Goal: Information Seeking & Learning: Learn about a topic

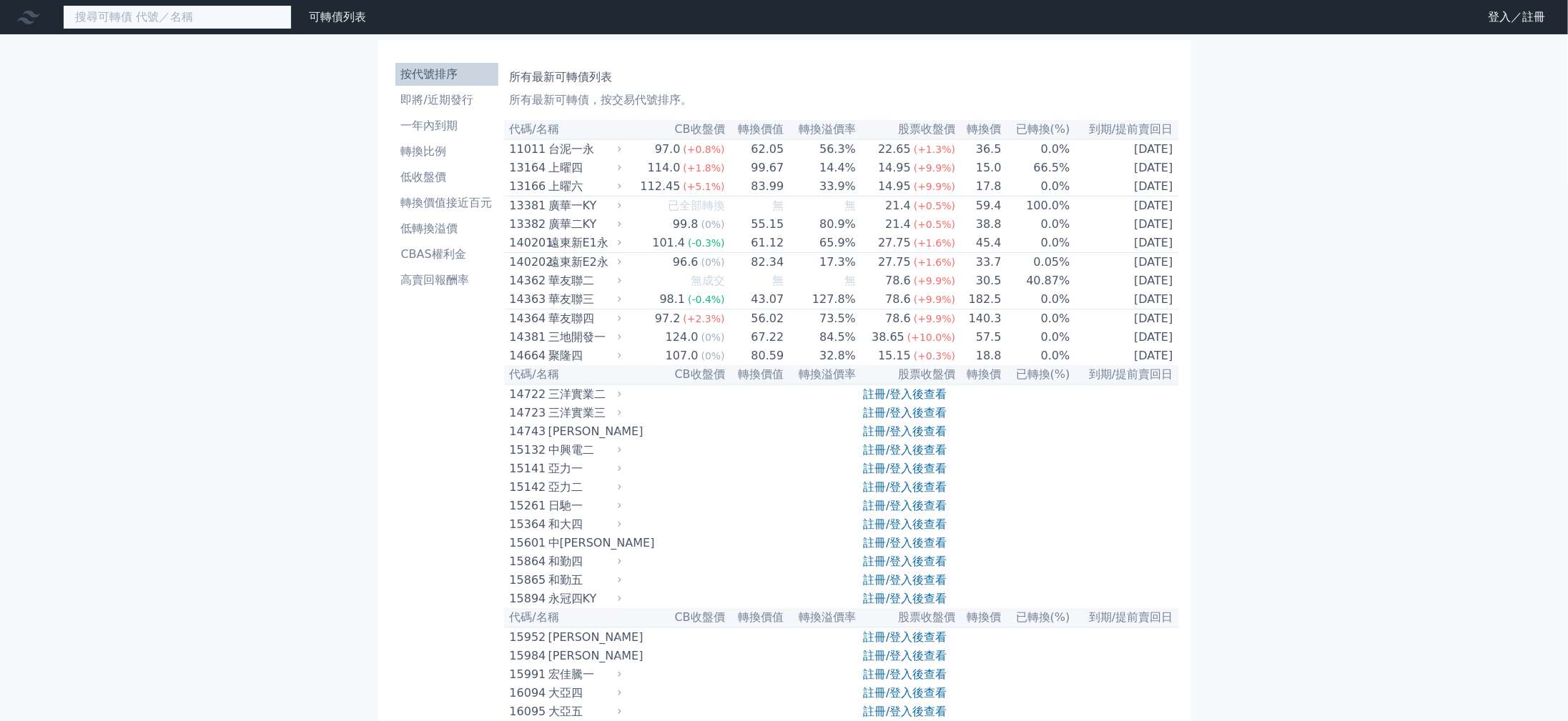
click at [266, 29] on input at bounding box center [177, 16] width 229 height 24
type input "34912"
click at [548, 158] on div "台泥一永" at bounding box center [583, 150] width 70 height 17
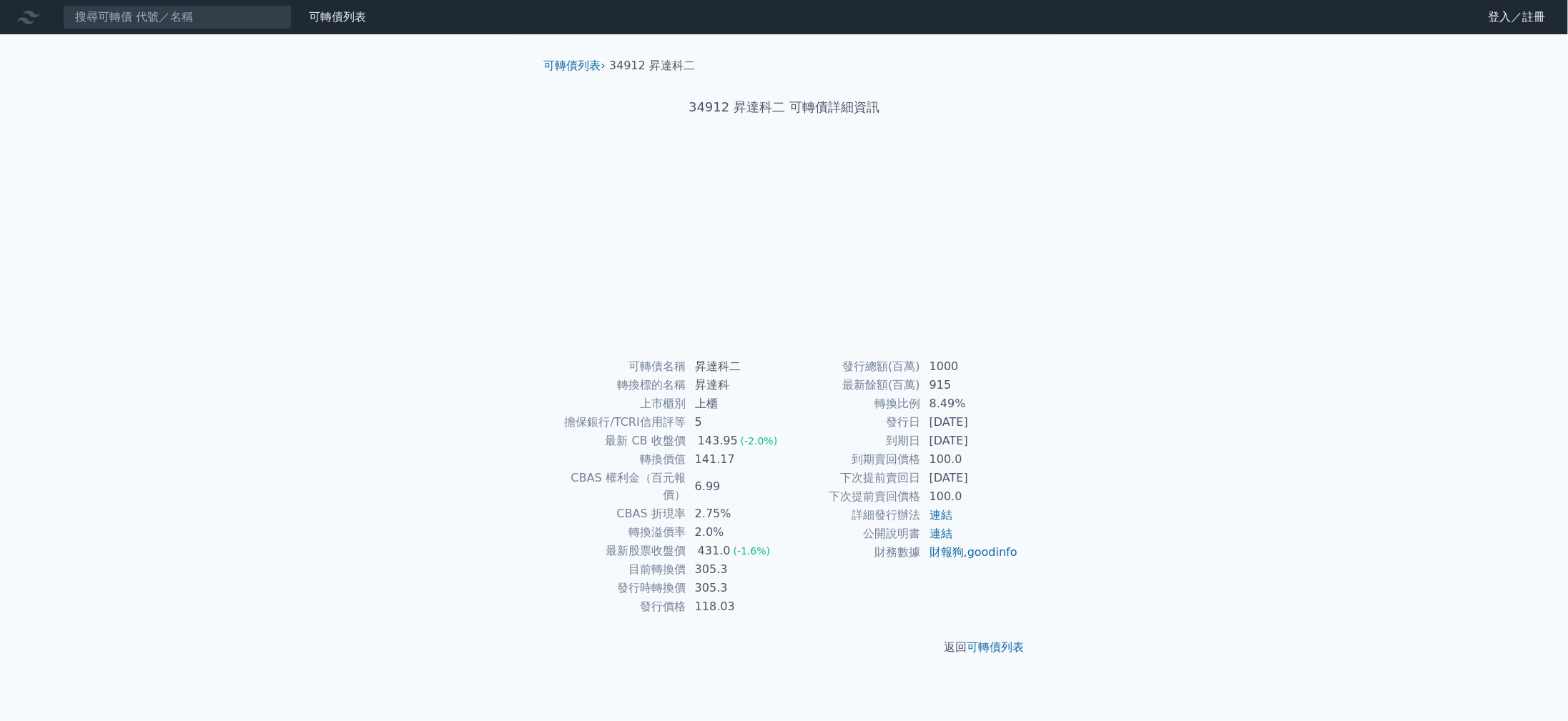
click at [958, 376] on td "1000" at bounding box center [970, 367] width 98 height 19
click at [147, 79] on div "可轉債列表 財務數據 可轉債列表 財務數據 登入／註冊 登入／註冊 可轉債列表 › 34912 昇達科二 34912 昇達科二 可轉債詳細資訊 可轉債名稱" at bounding box center [784, 360] width 1568 height 721
click at [176, 23] on input at bounding box center [177, 16] width 229 height 24
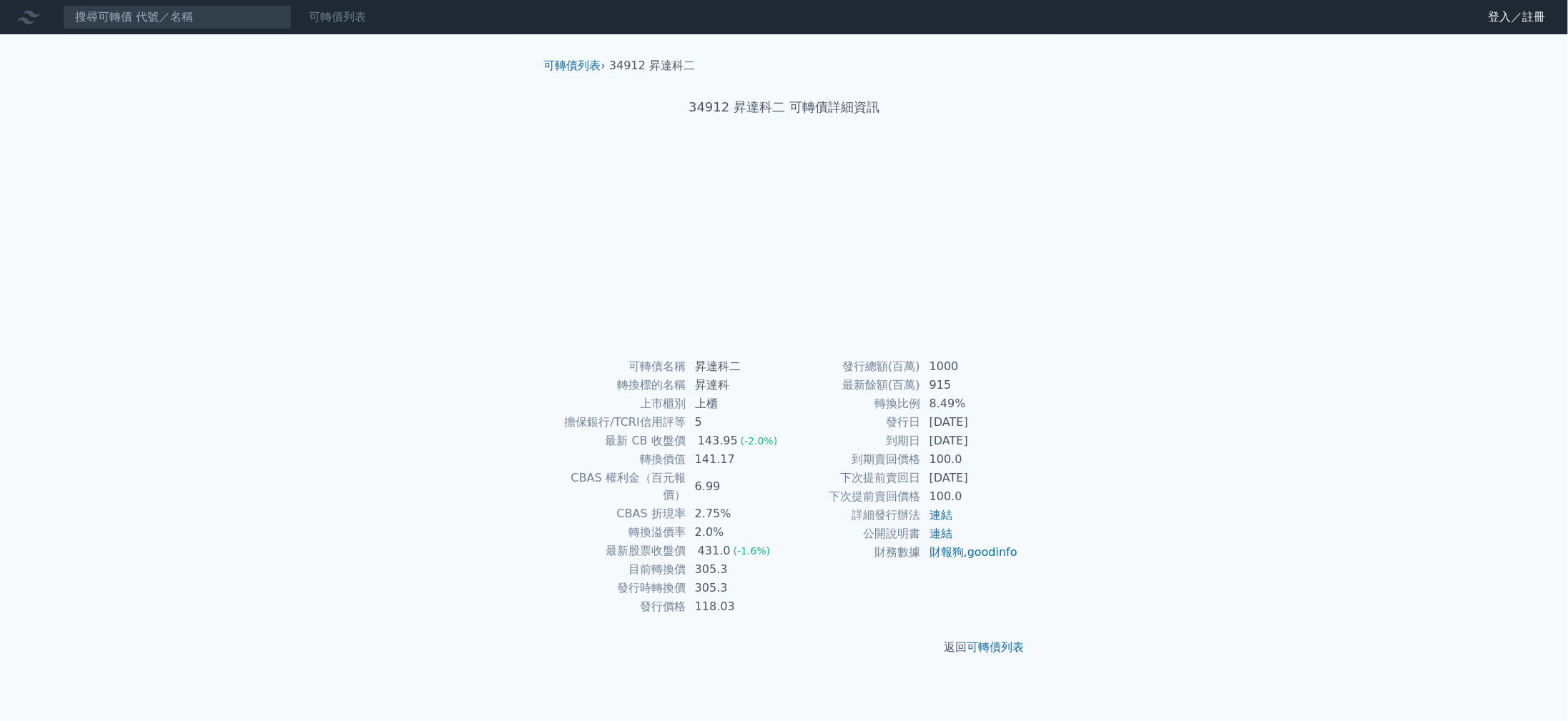
click at [366, 16] on link "可轉債列表" at bounding box center [337, 17] width 57 height 14
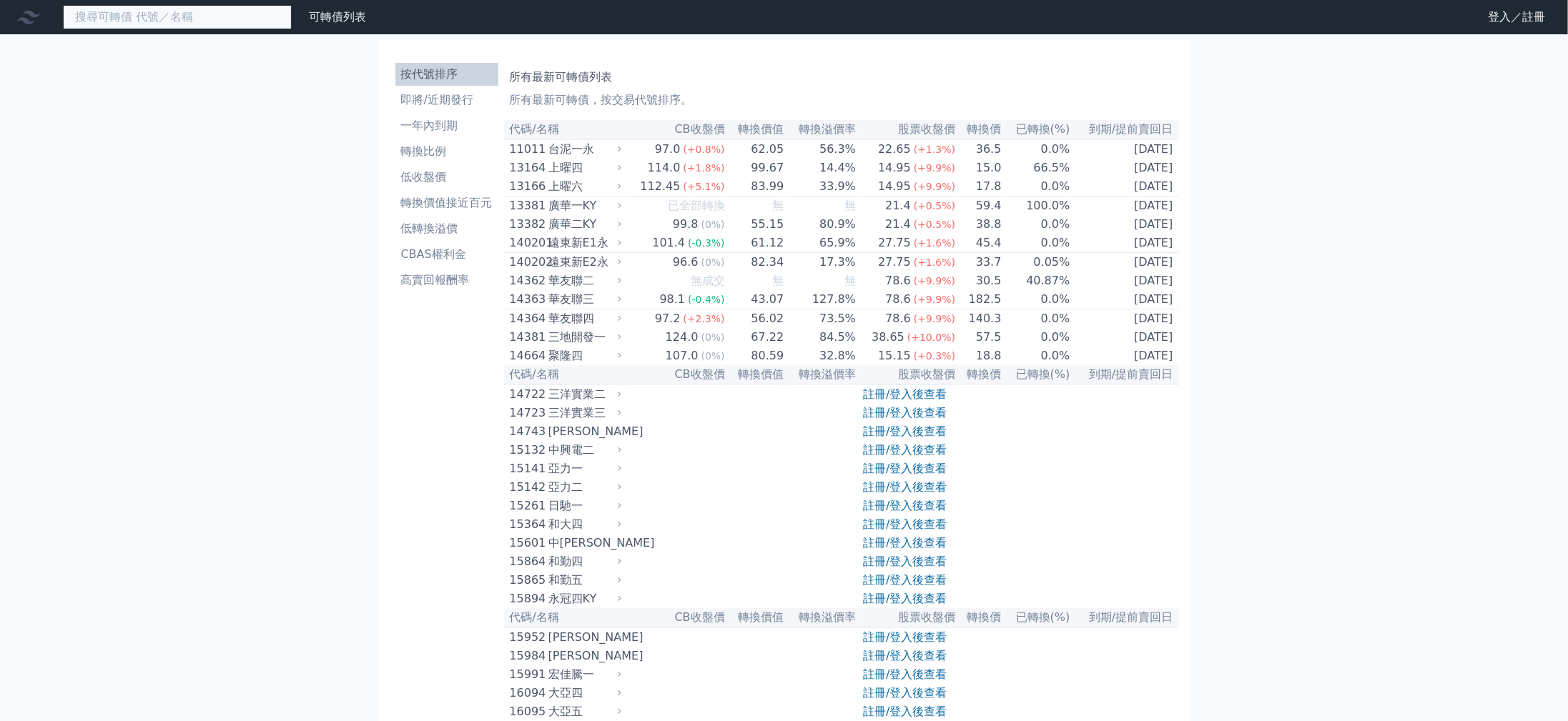
click at [253, 16] on input at bounding box center [177, 16] width 229 height 24
type input "81"
click at [0, 0] on link "財務數據" at bounding box center [0, 0] width 0 height 0
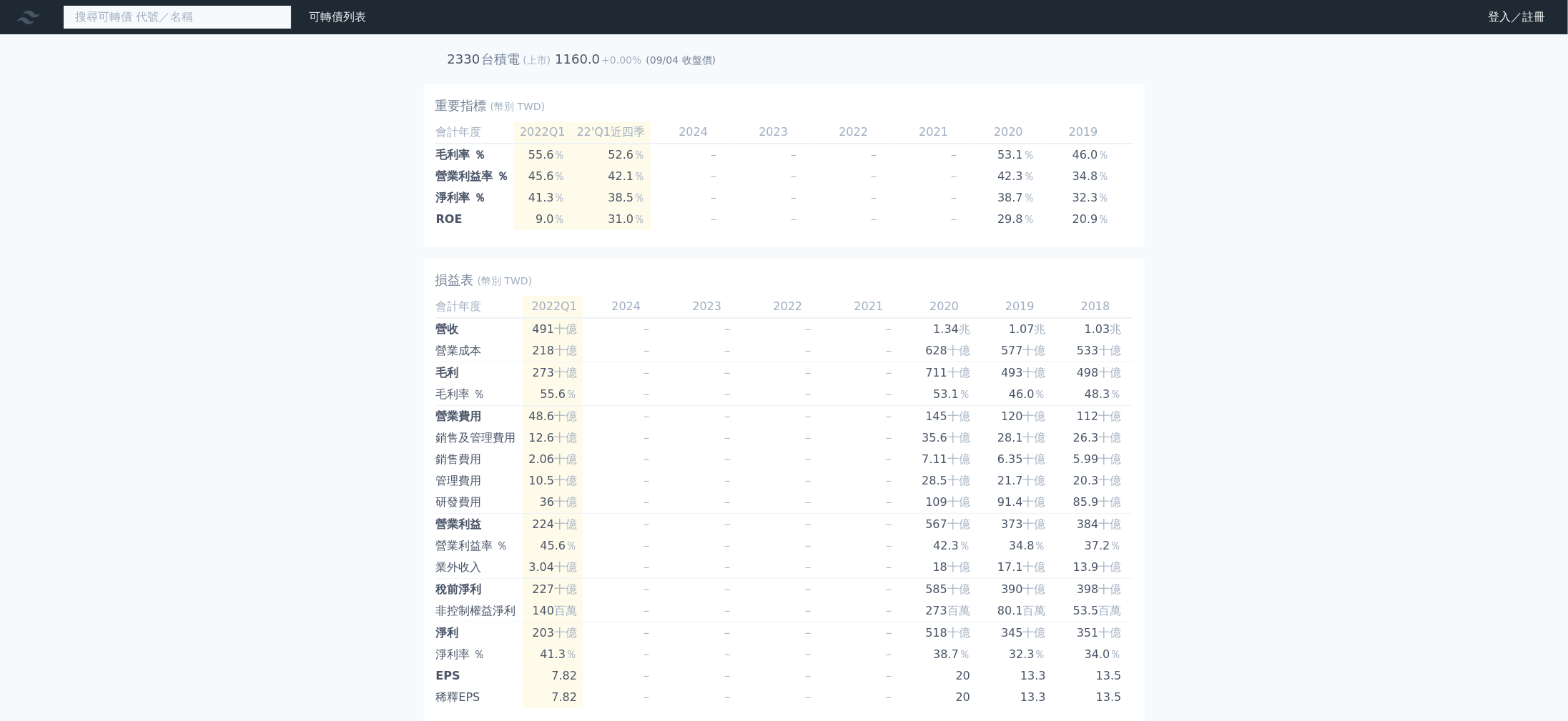
click at [272, 23] on input at bounding box center [177, 16] width 229 height 24
